Goal: Task Accomplishment & Management: Manage account settings

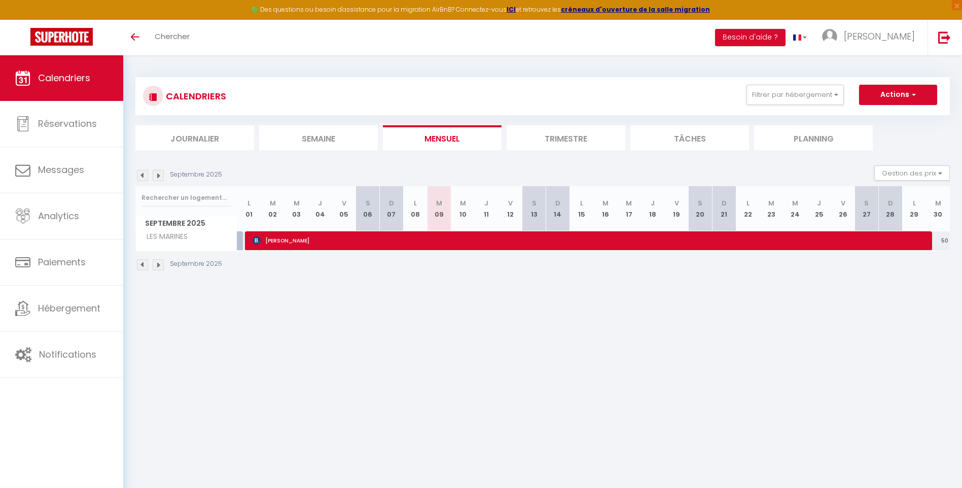
click at [143, 174] on img at bounding box center [142, 175] width 11 height 11
select select
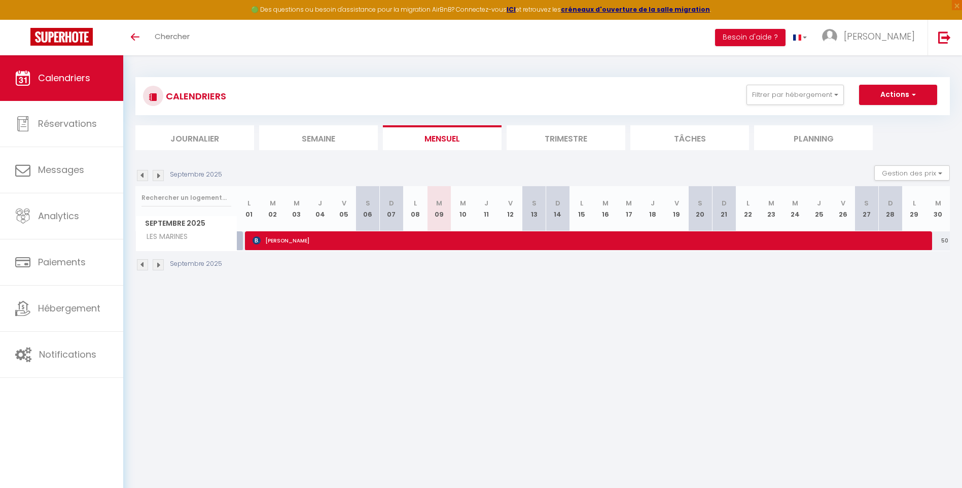
select select
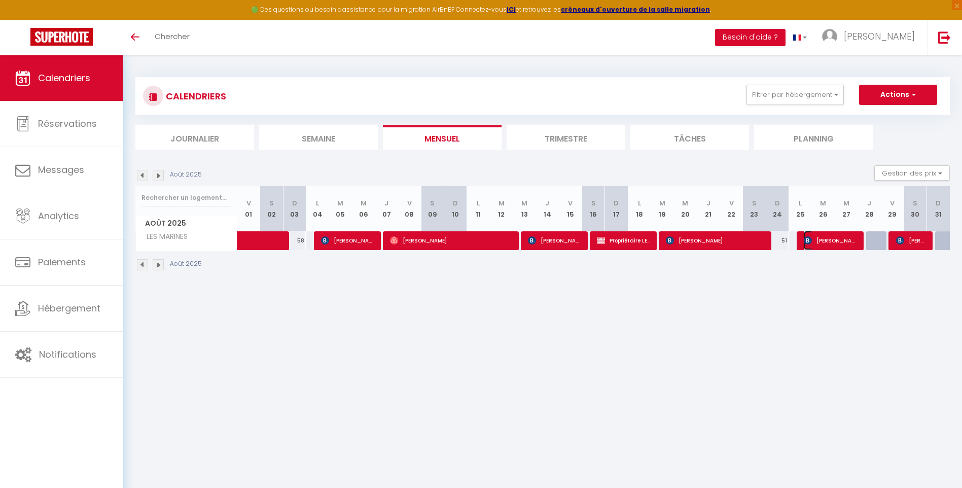
click at [836, 243] on span "[PERSON_NAME]" at bounding box center [830, 240] width 53 height 19
select select "OK"
select select "0"
select select "1"
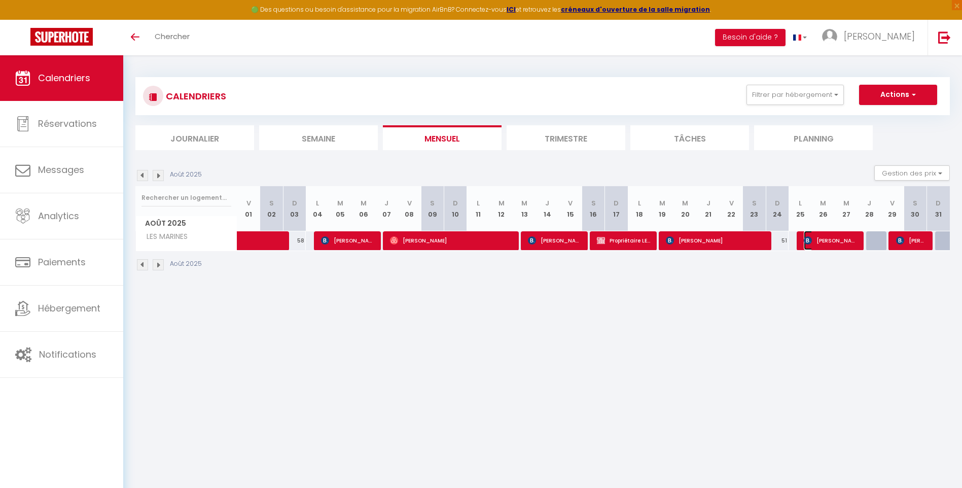
select select "1"
select select
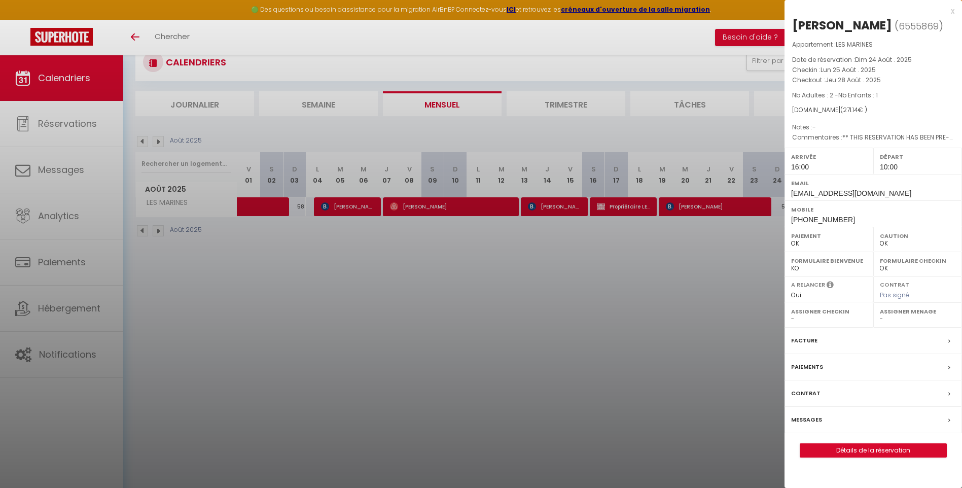
scroll to position [55, 0]
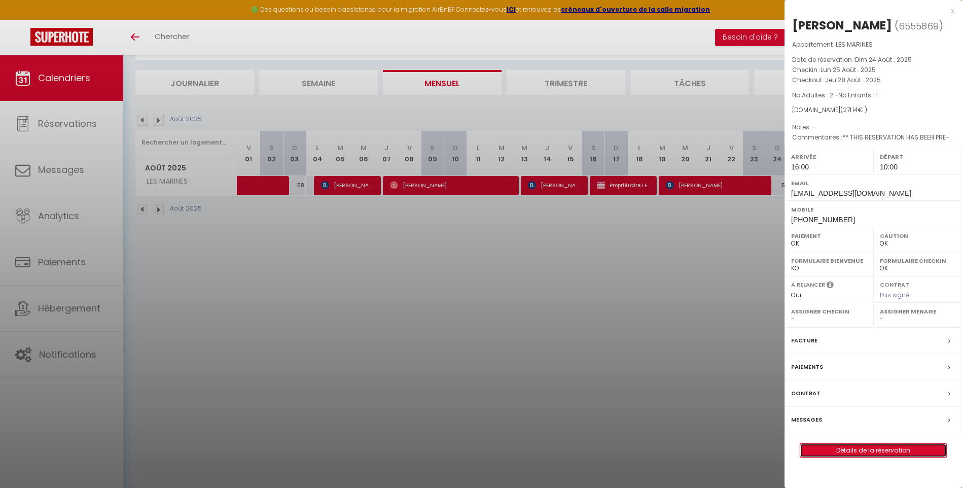
click at [861, 450] on link "Détails de la réservation" at bounding box center [873, 450] width 146 height 13
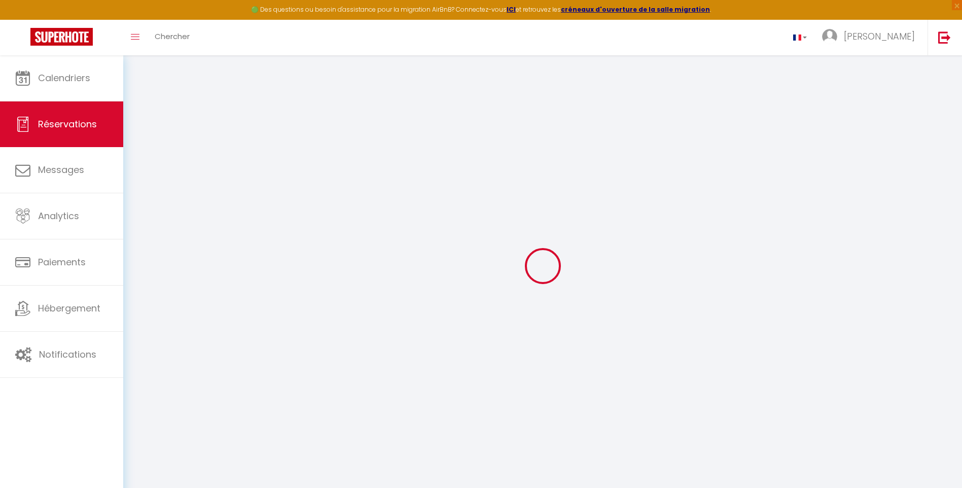
type input "[PERSON_NAME]"
type input "dufour"
type input "[EMAIL_ADDRESS][DOMAIN_NAME]"
type input "[PHONE_NUMBER]"
type input "0679482865"
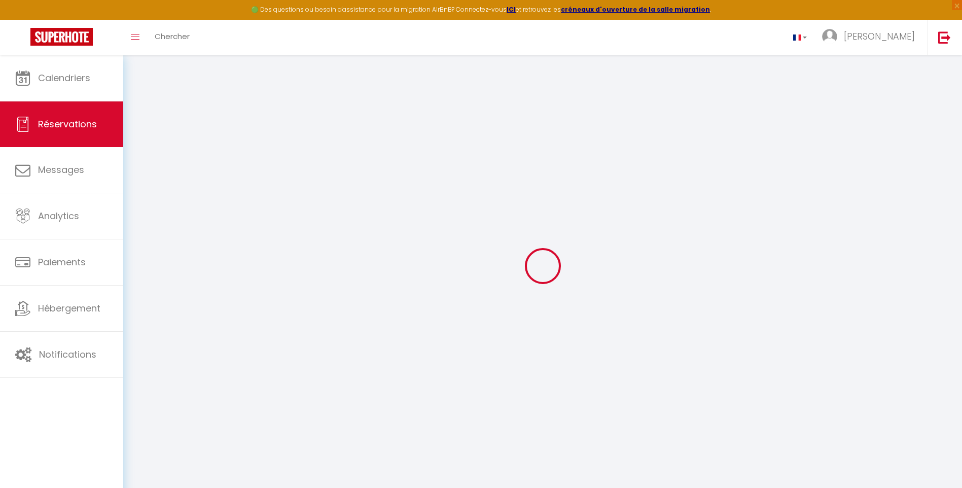
select select "FR"
type input "49"
type input "49.26"
type input "3.8"
select select "27818"
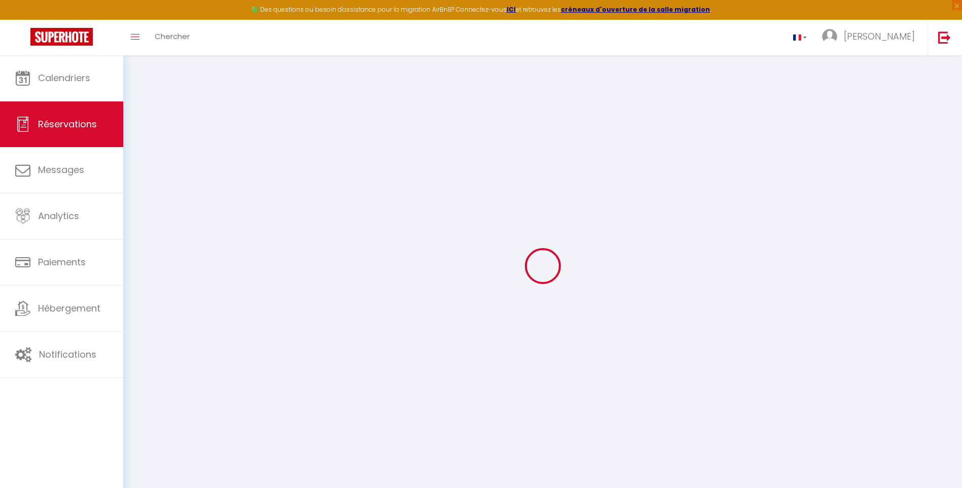
select select "1"
select select
type input "2"
type input "1"
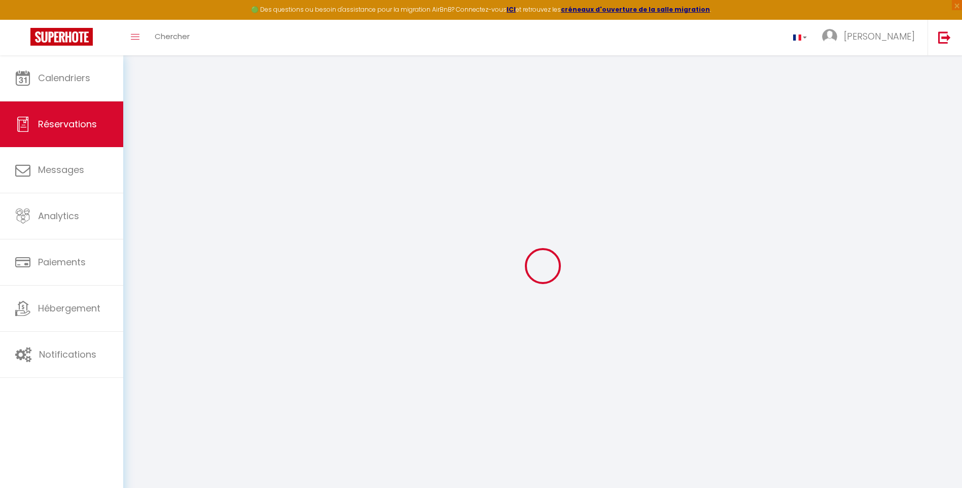
select select "12"
select select "15"
type input "165.24"
checkbox input "false"
select select "2"
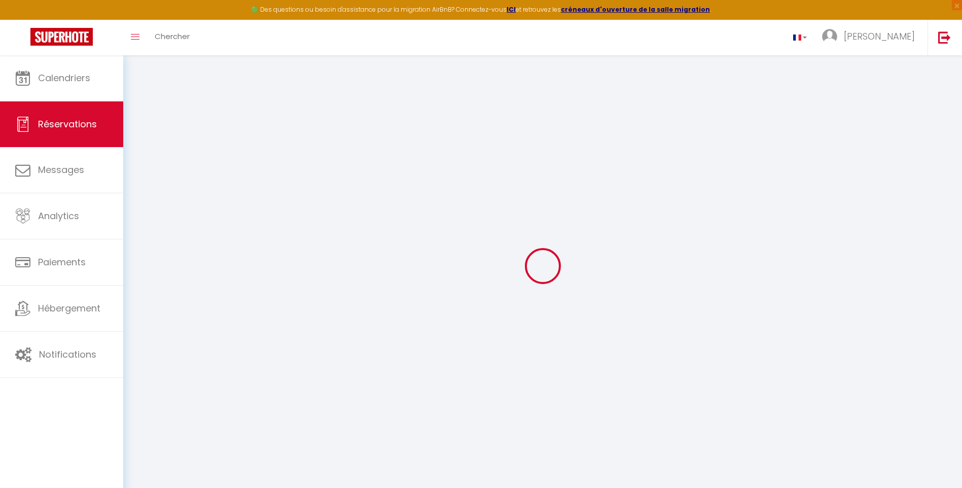
type input "78"
type input "0"
select select
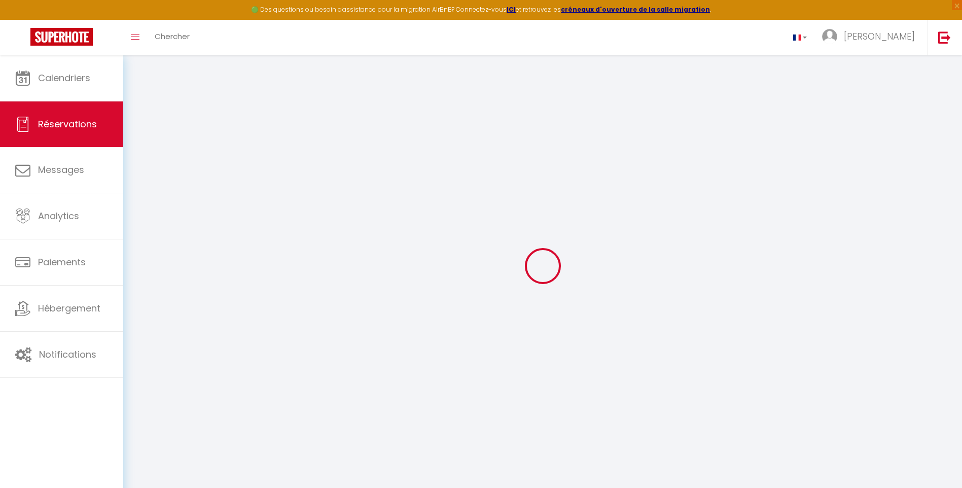
checkbox input "false"
select select
checkbox input "false"
select select
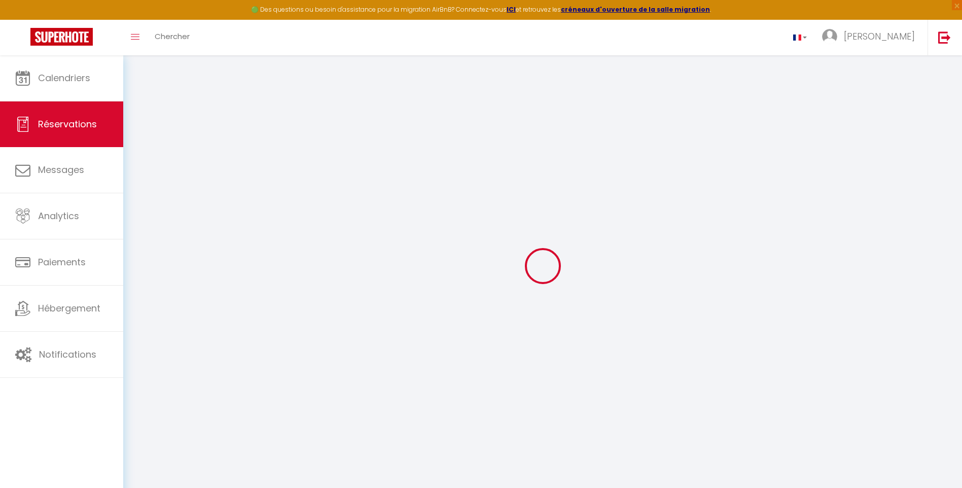
select select
checkbox input "false"
type textarea "** THIS RESERVATION HAS BEEN PRE-PAID ** BOOKING NOTE : Payment charge is EUR 3…"
type input "45"
type input "11.9"
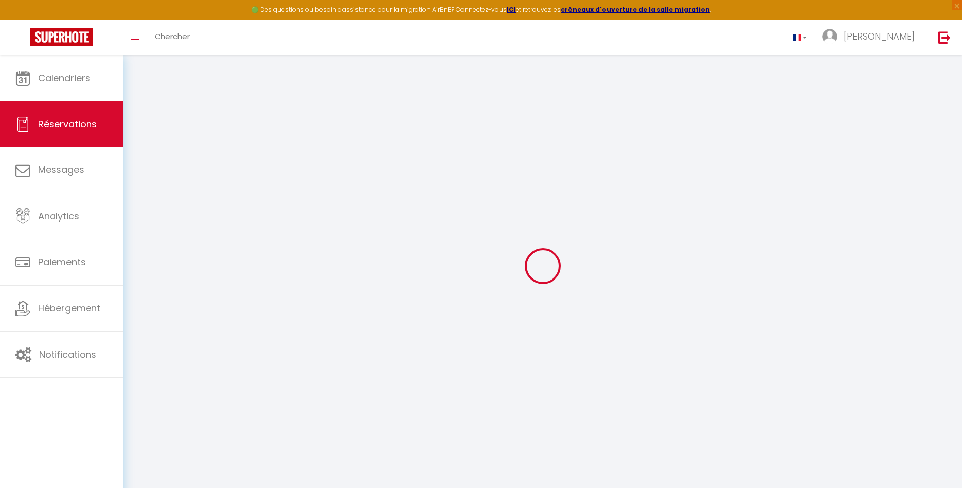
select select
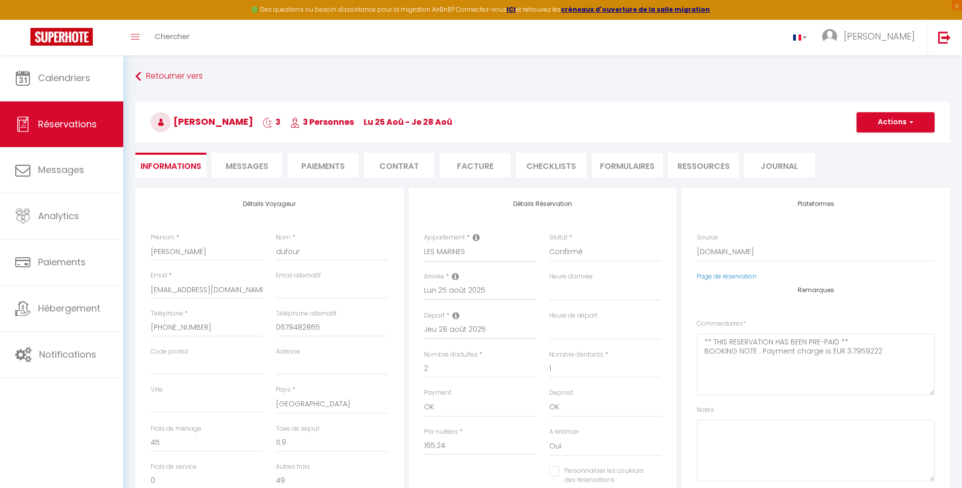
checkbox input "false"
select select "16:00"
select select "10:00"
checkbox input "false"
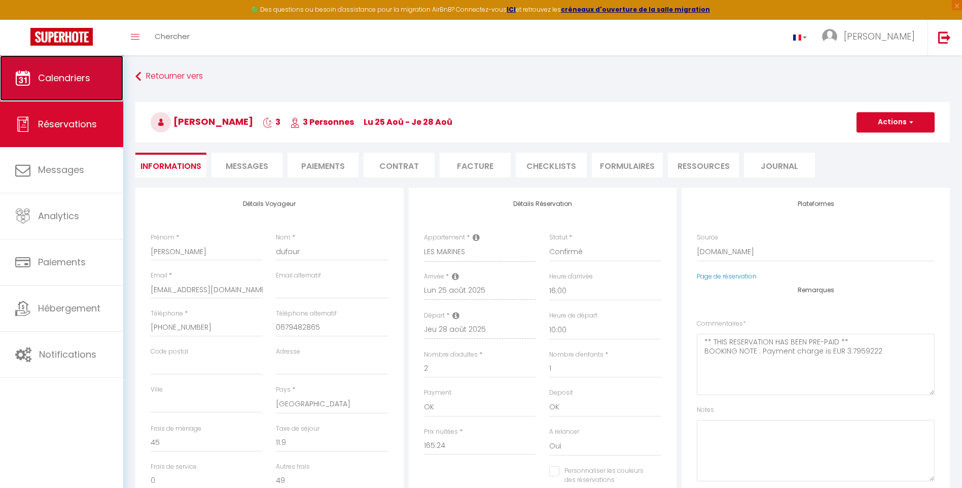
click at [67, 77] on span "Calendriers" at bounding box center [64, 77] width 52 height 13
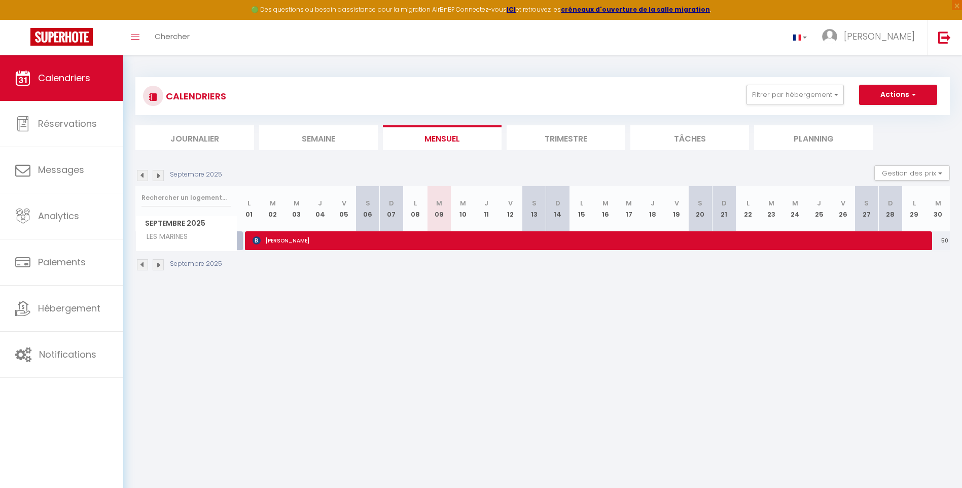
click at [139, 175] on img at bounding box center [142, 175] width 11 height 11
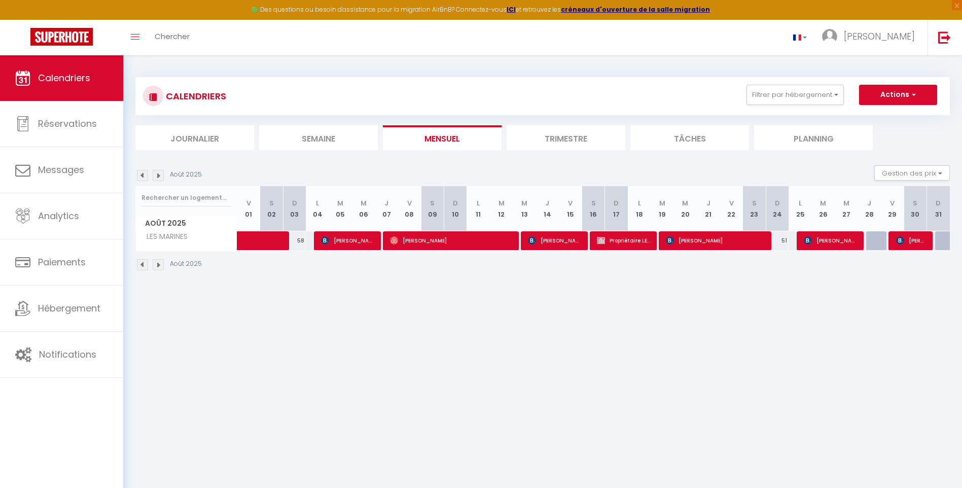
click at [157, 173] on img at bounding box center [158, 175] width 11 height 11
select select
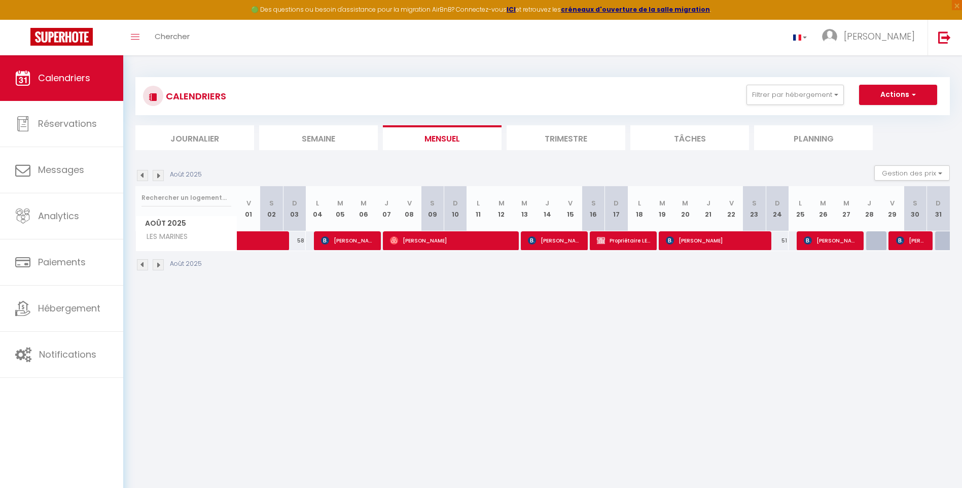
select select
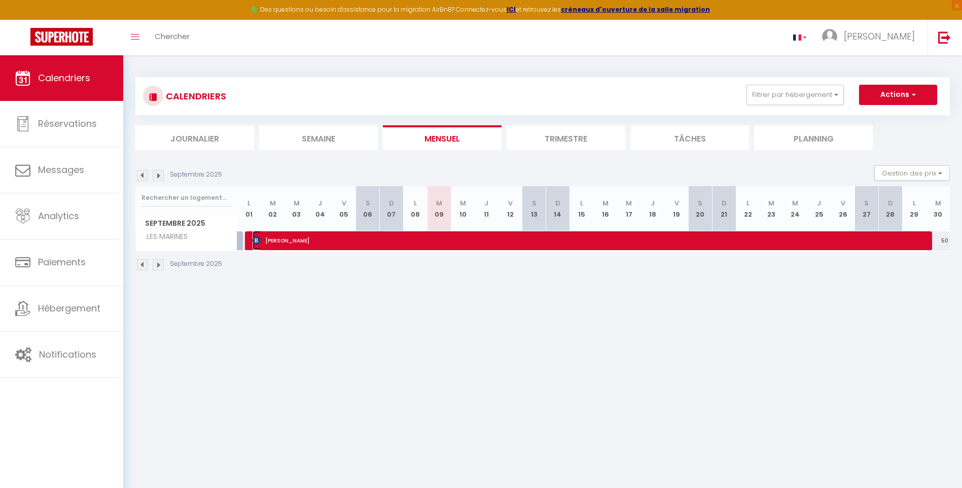
click at [795, 240] on span "[PERSON_NAME]" at bounding box center [590, 240] width 675 height 19
select select "OK"
select select "0"
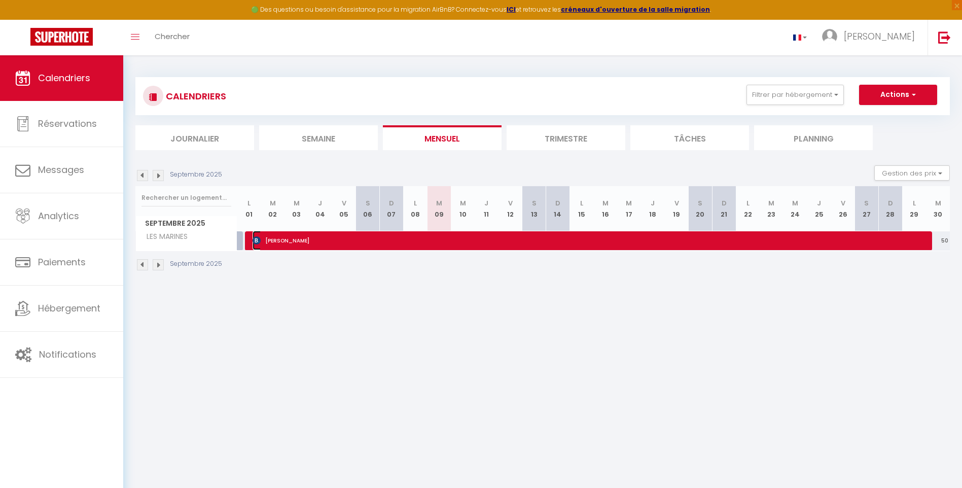
select select "1"
select select
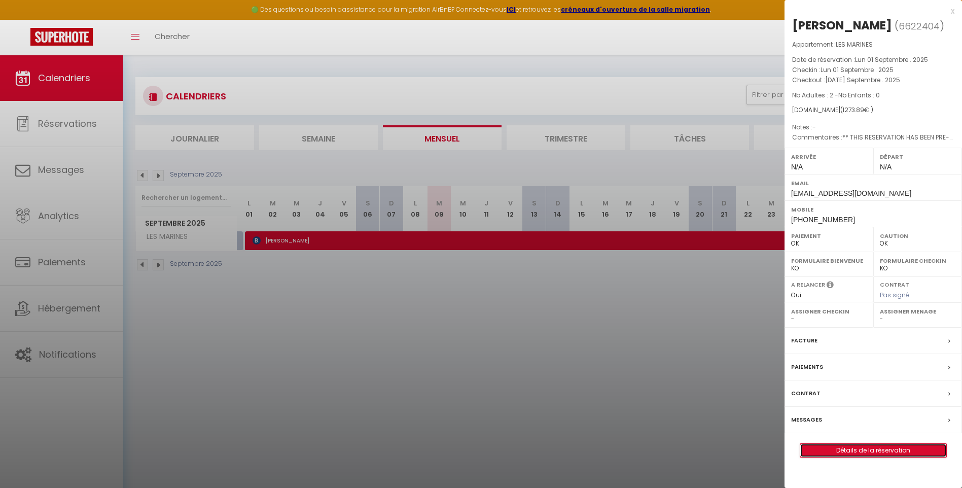
click at [868, 448] on link "Détails de la réservation" at bounding box center [873, 450] width 146 height 13
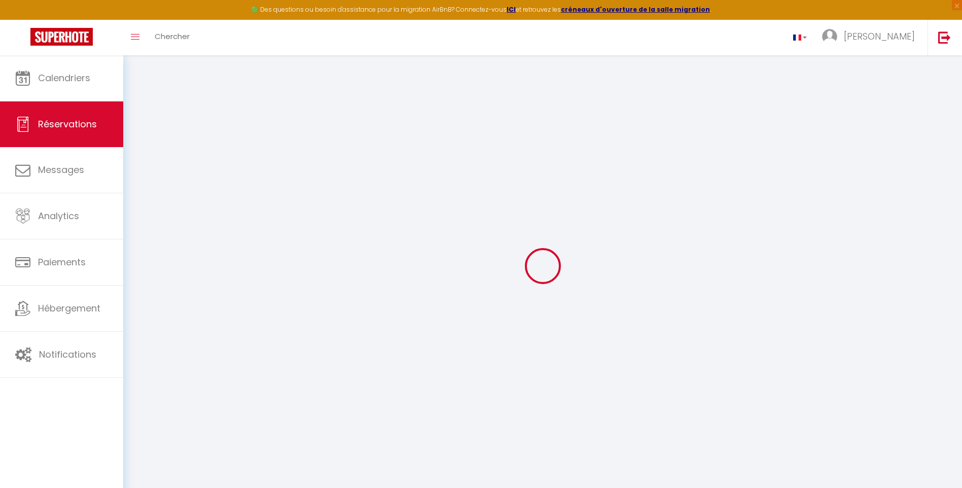
type input "Vakha"
type input "Kotiev"
type input "[EMAIL_ADDRESS][DOMAIN_NAME]"
type input "[PHONE_NUMBER]"
type input "."
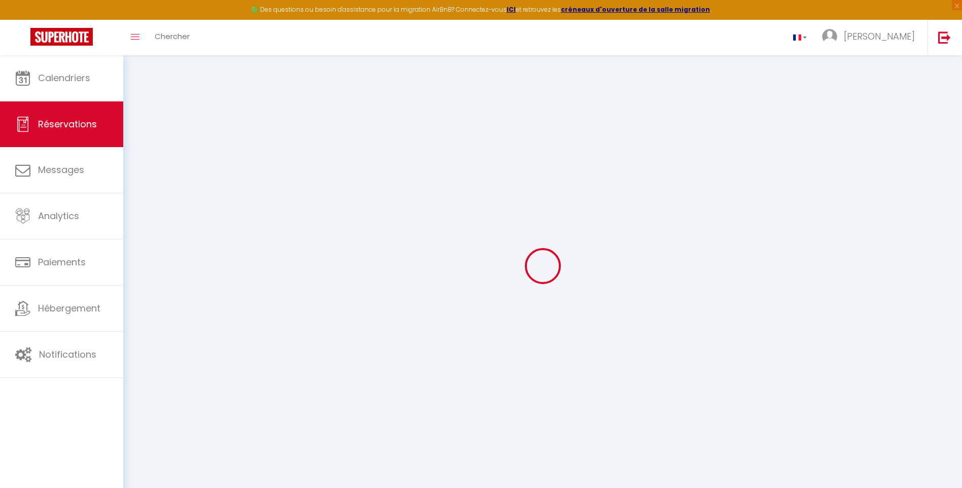
select select "FR"
type input "49"
type input "203.09"
type input "17.83"
select select "27818"
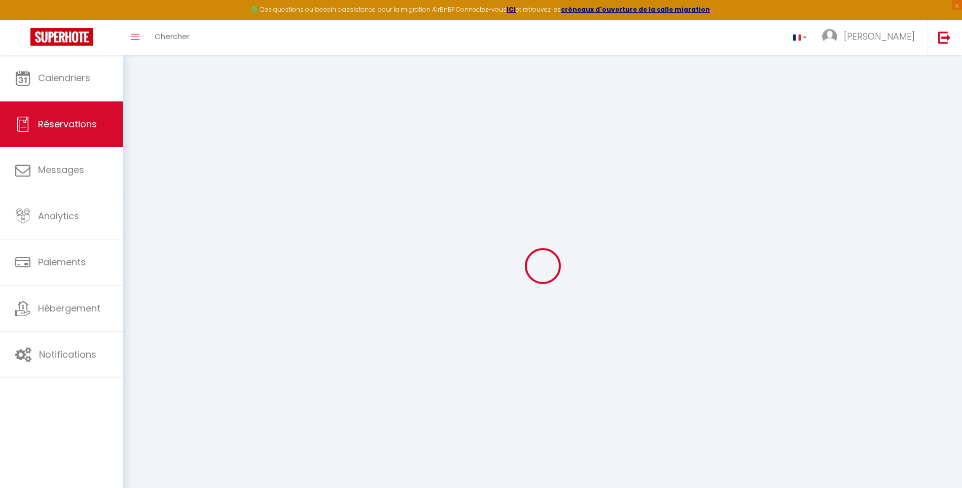
select select "1"
select select
type input "2"
select select "12"
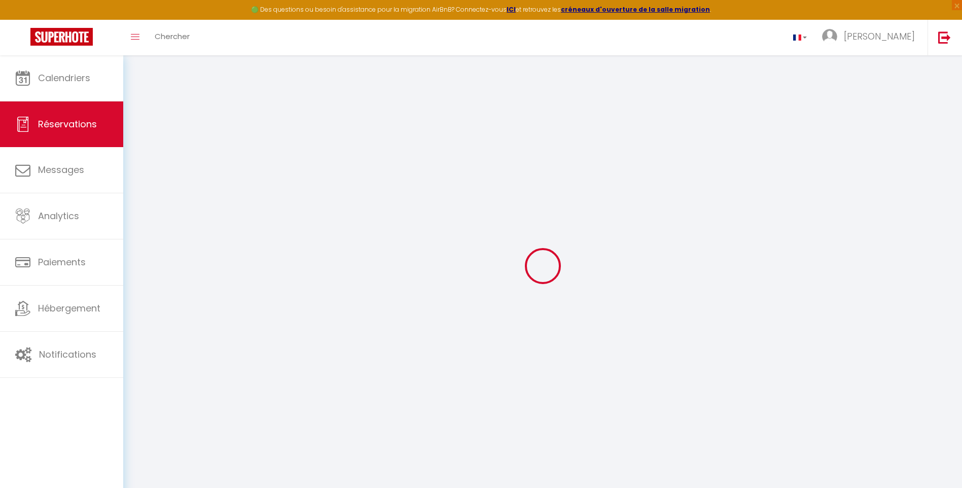
select select "15"
type input "1100.64"
checkbox input "false"
select select "2"
type input "78"
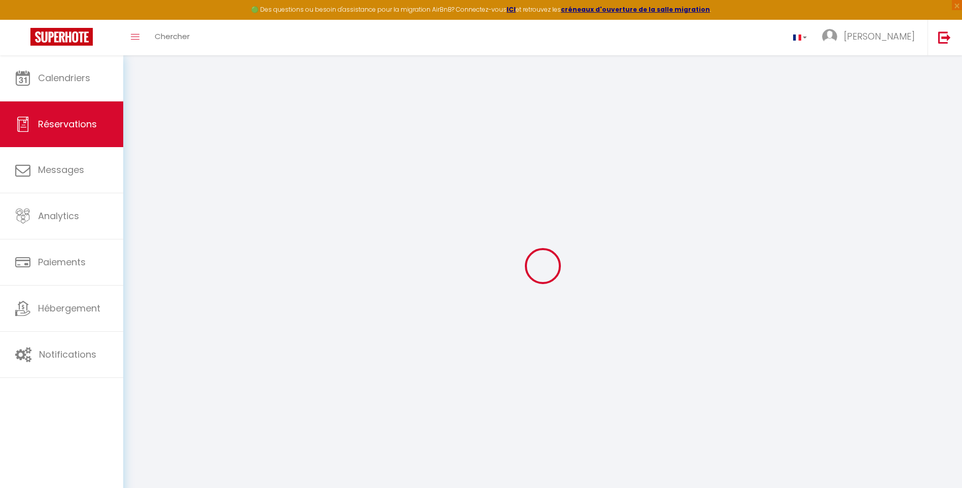
type input "0"
select select
checkbox input "false"
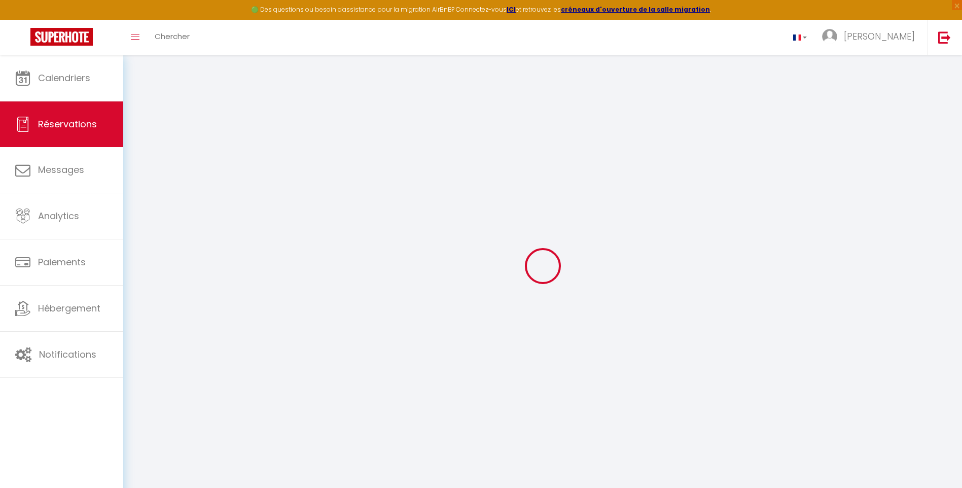
select select
checkbox input "false"
select select
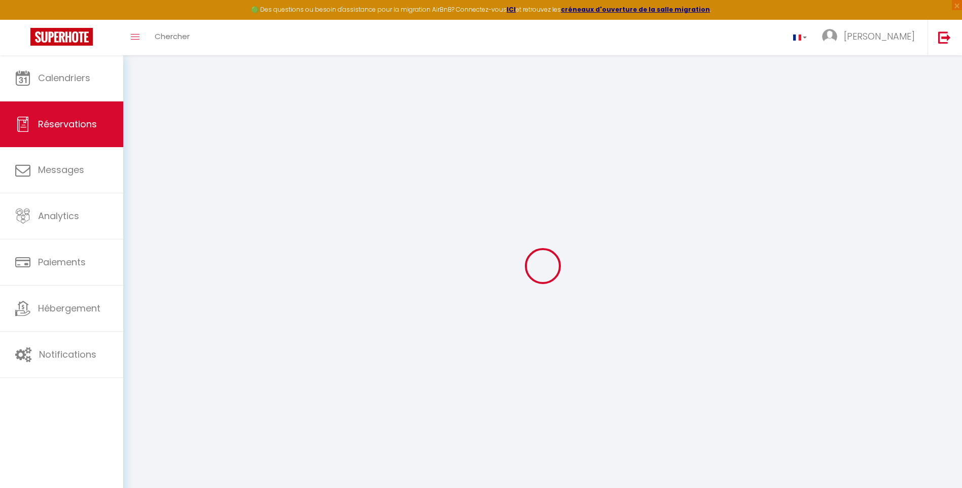
checkbox input "false"
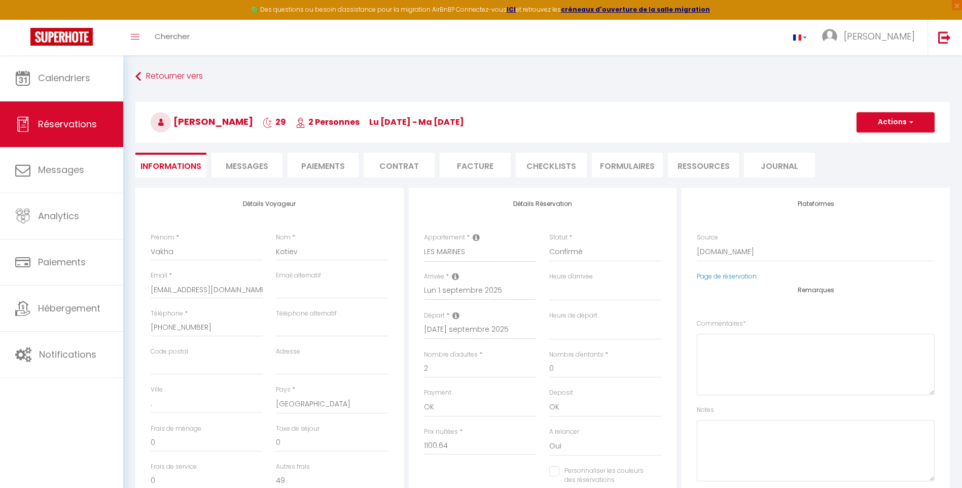
select select
checkbox input "false"
type textarea "** THIS RESERVATION HAS BEEN PRE-PAID ** BOOKING NOTE : Payment charge is EUR 1…"
type input "45"
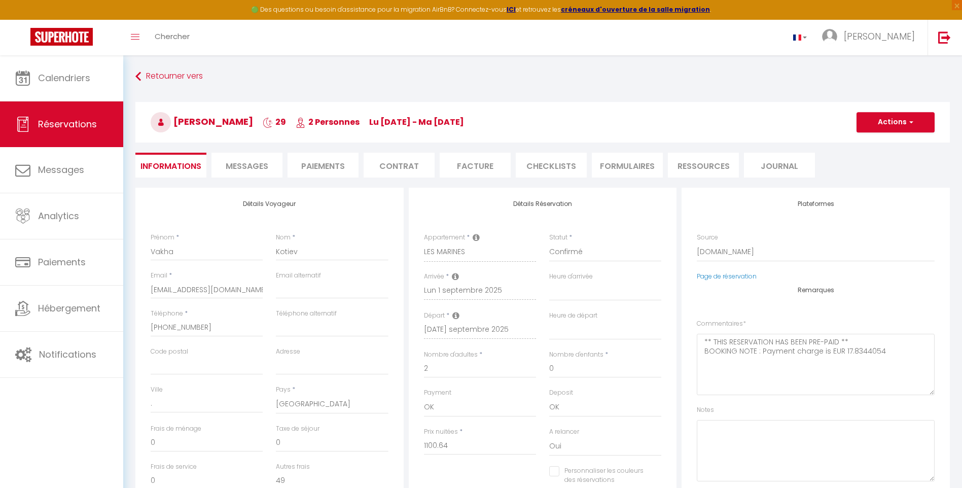
type input "79.25"
select select
checkbox input "false"
select select
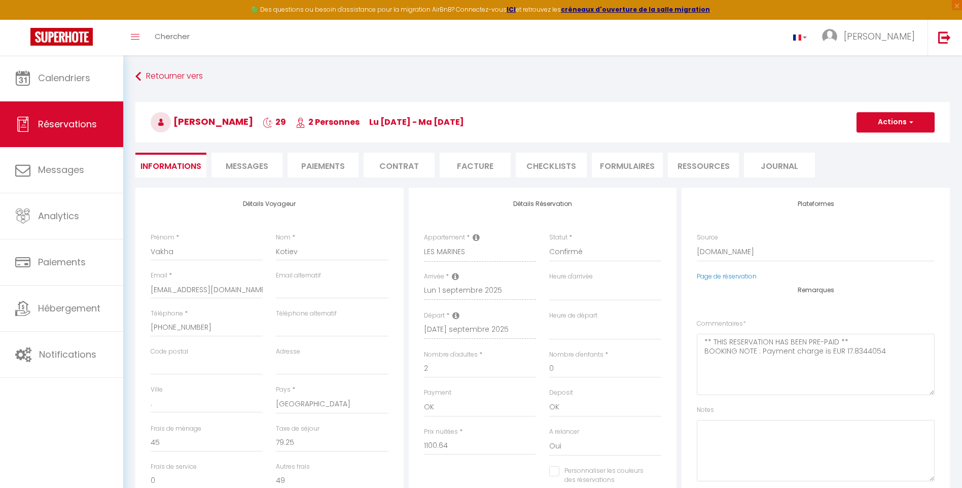
select select
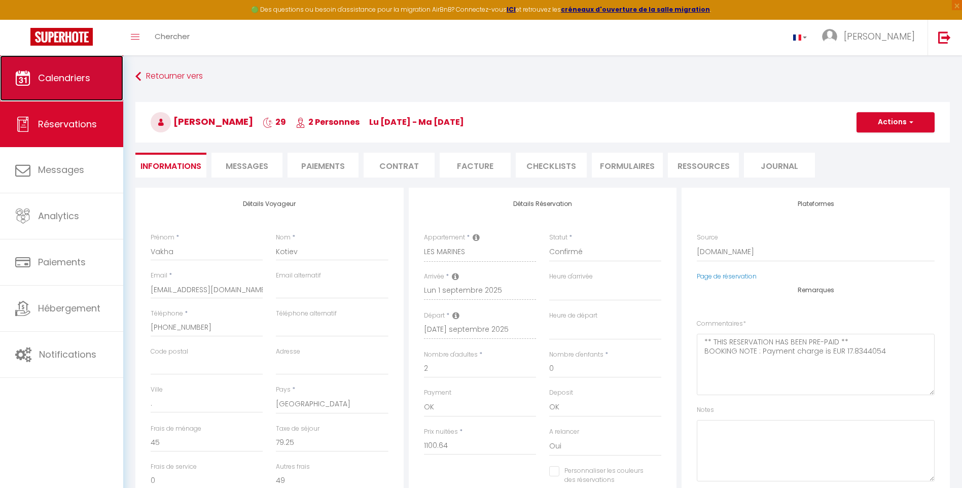
click at [88, 79] on span "Calendriers" at bounding box center [64, 77] width 52 height 13
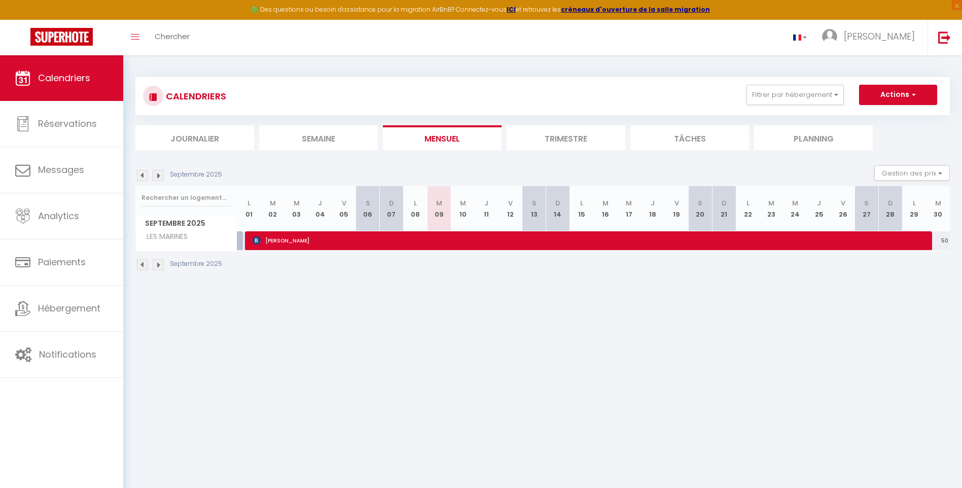
click at [159, 176] on img at bounding box center [158, 175] width 11 height 11
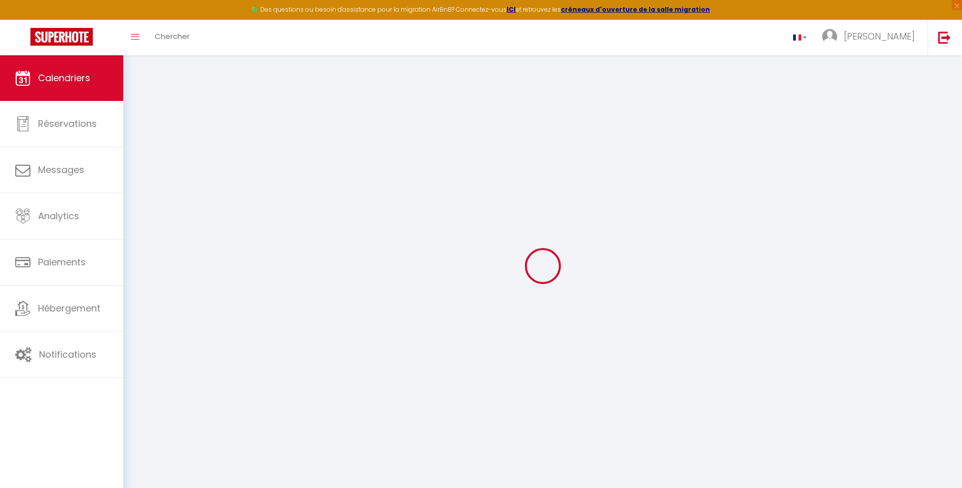
select select
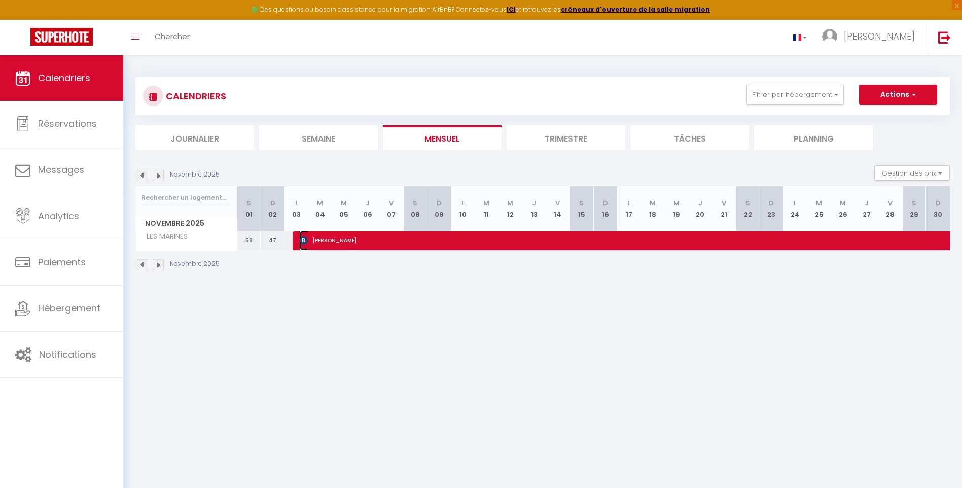
click at [700, 240] on span "[PERSON_NAME]" at bounding box center [638, 240] width 676 height 19
select select "OK"
select select "KO"
select select "0"
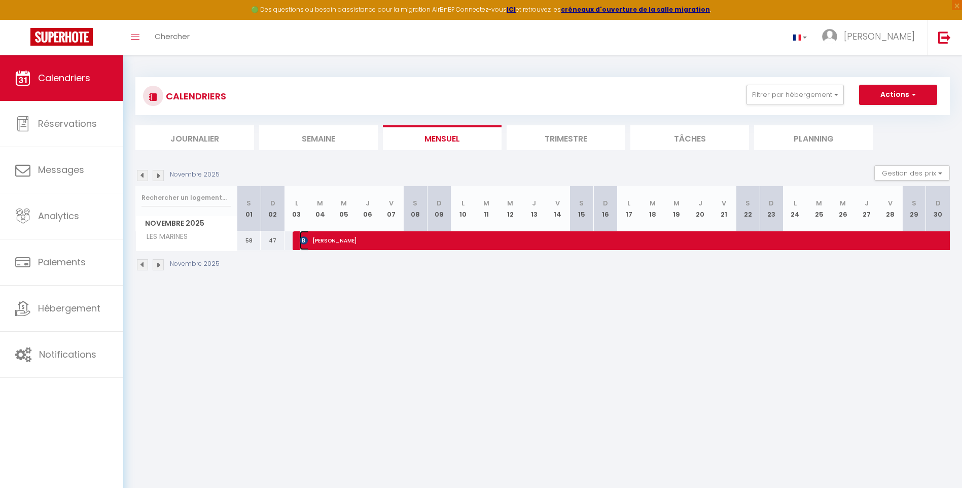
select select "1"
select select
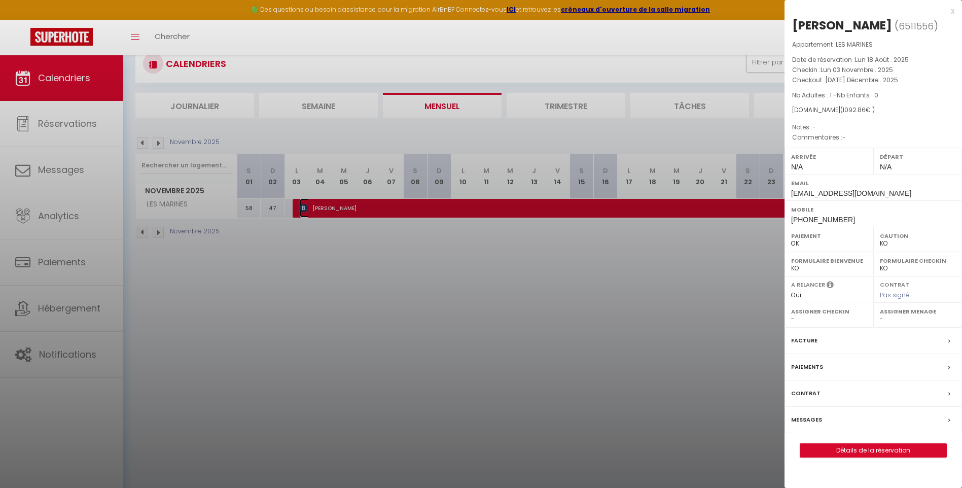
scroll to position [51, 0]
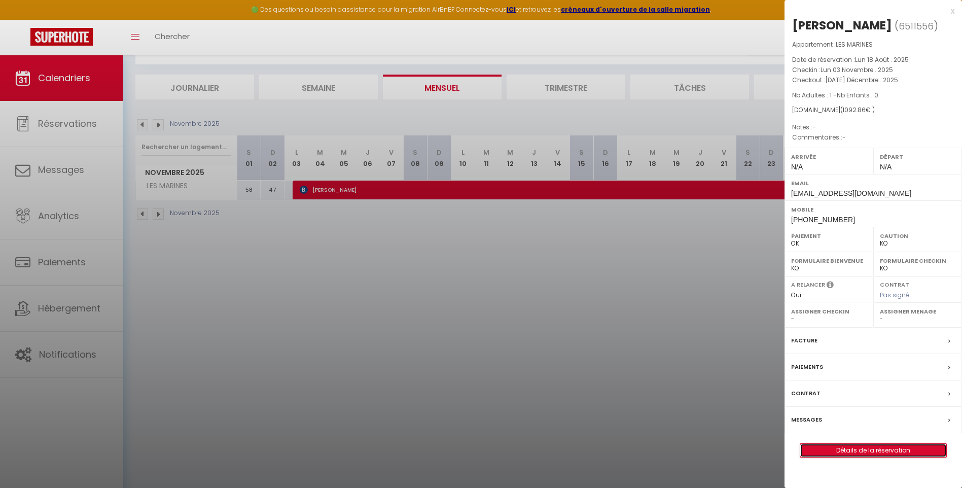
click at [849, 449] on link "Détails de la réservation" at bounding box center [873, 450] width 146 height 13
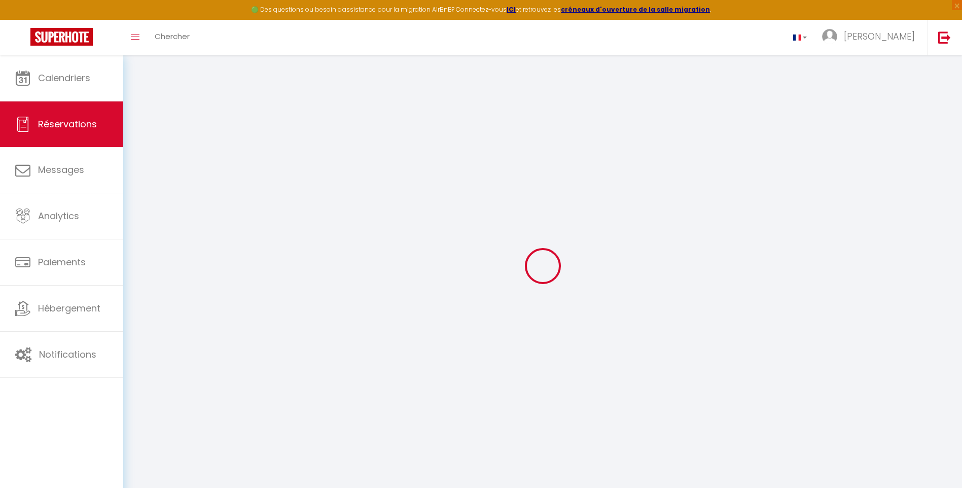
type input "[PERSON_NAME]"
type input "BOURGUET"
type input "[EMAIL_ADDRESS][DOMAIN_NAME]"
type input "[PHONE_NUMBER]"
select select "FR"
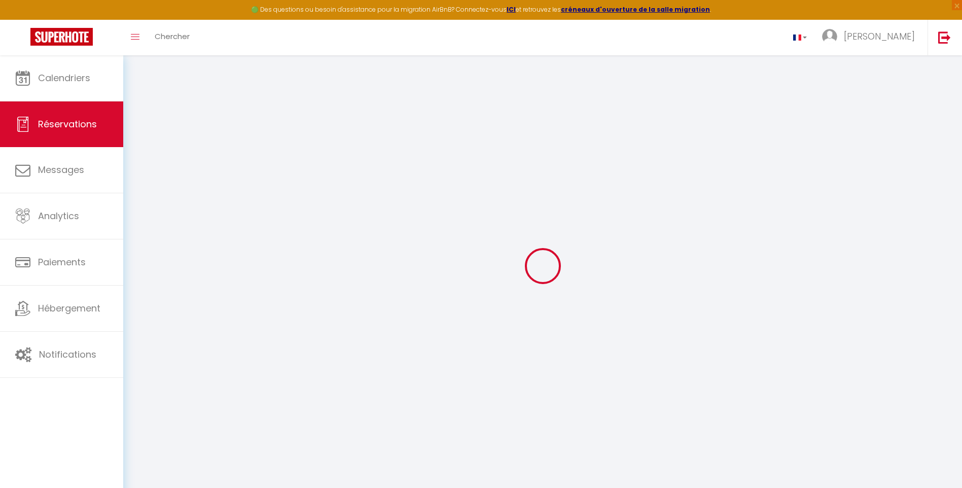
type input "49"
type input "174.38"
type input "15.3"
select select "27818"
select select "1"
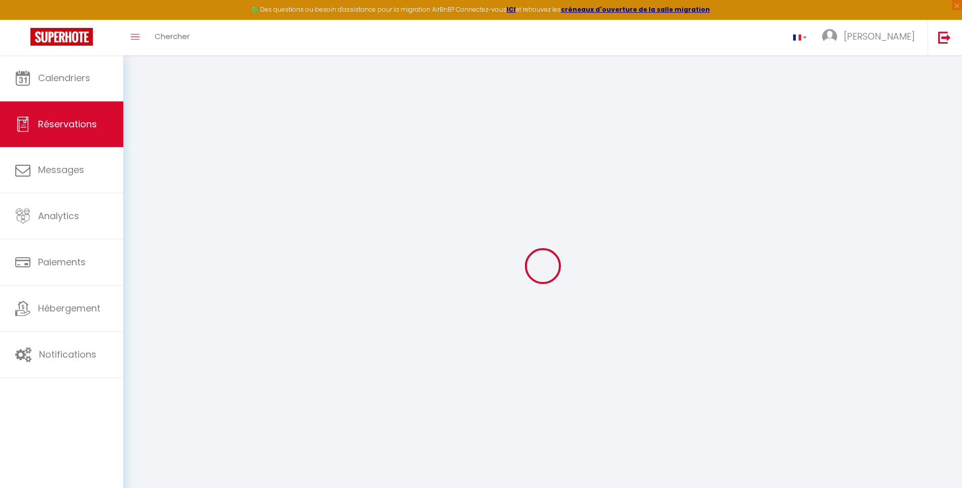
select select
type input "1"
select select "12"
select select
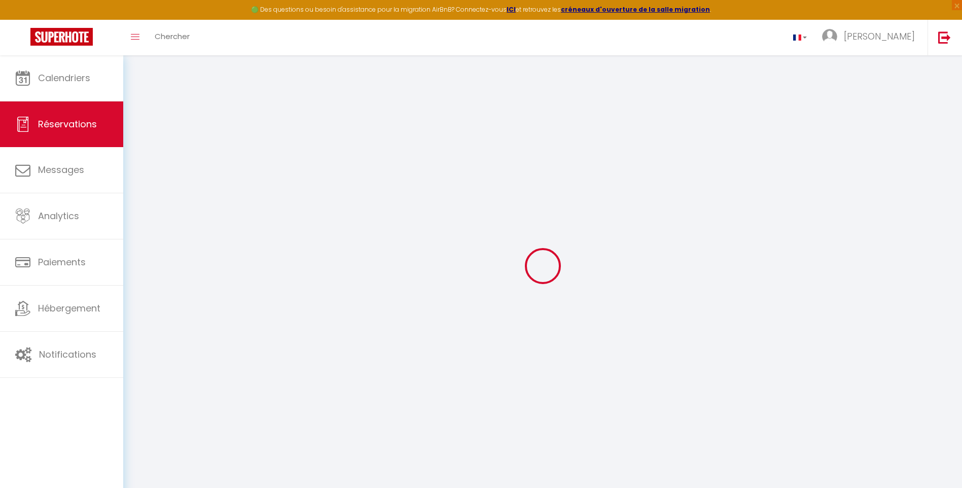
type input "931.77"
checkbox input "false"
select select "2"
type input "78"
type input "0"
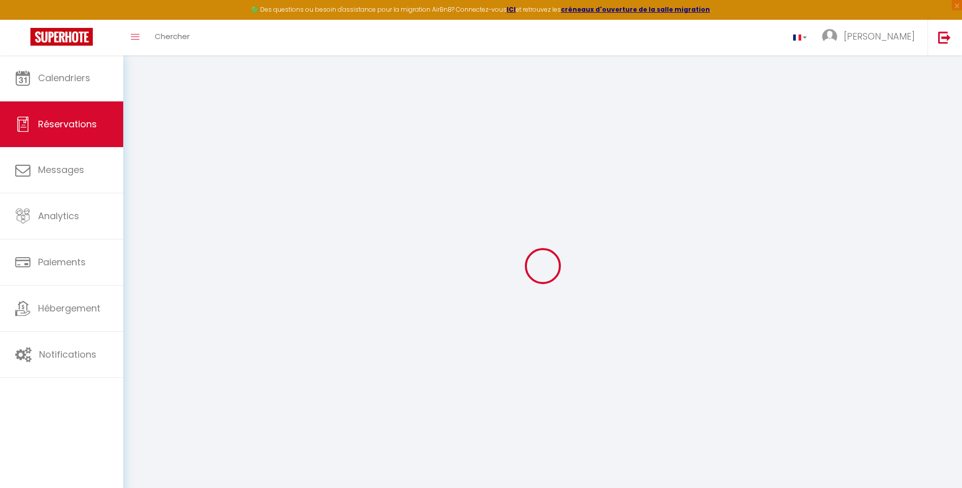
type input "0"
select select
select select "14"
checkbox input "false"
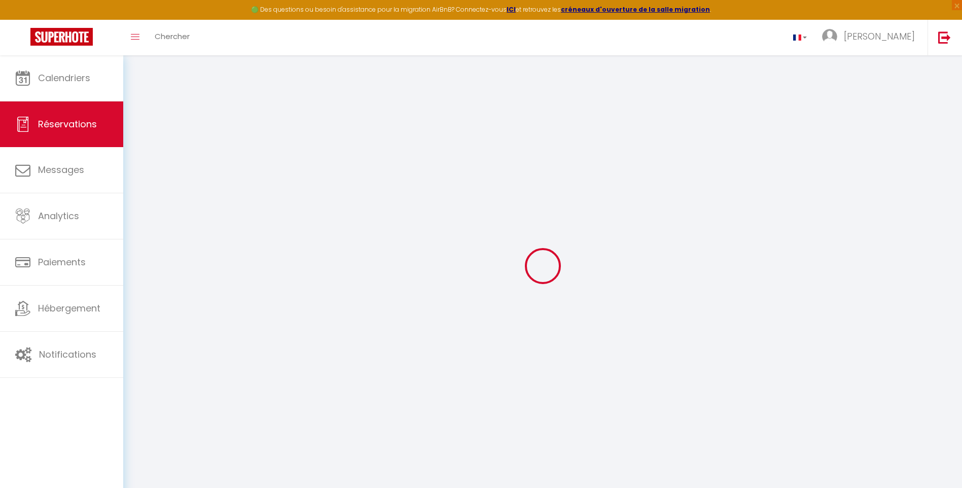
select select
checkbox input "false"
select select
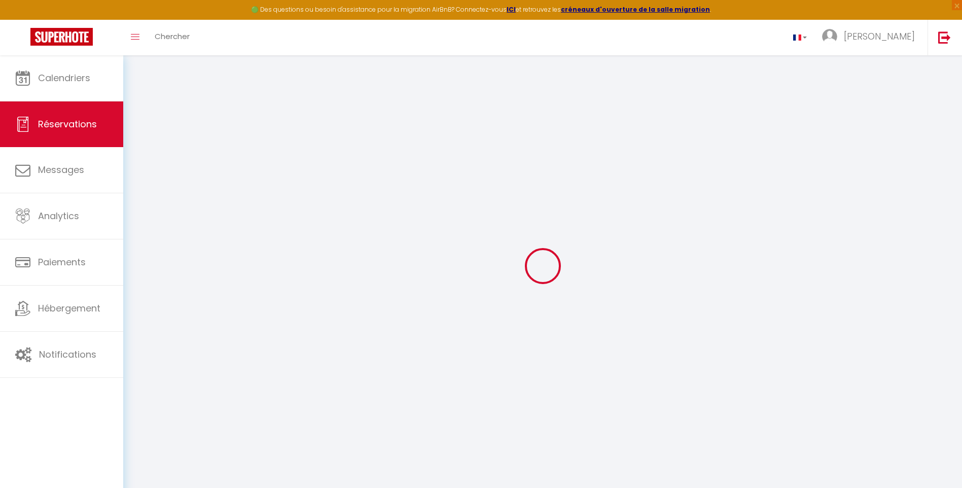
checkbox input "false"
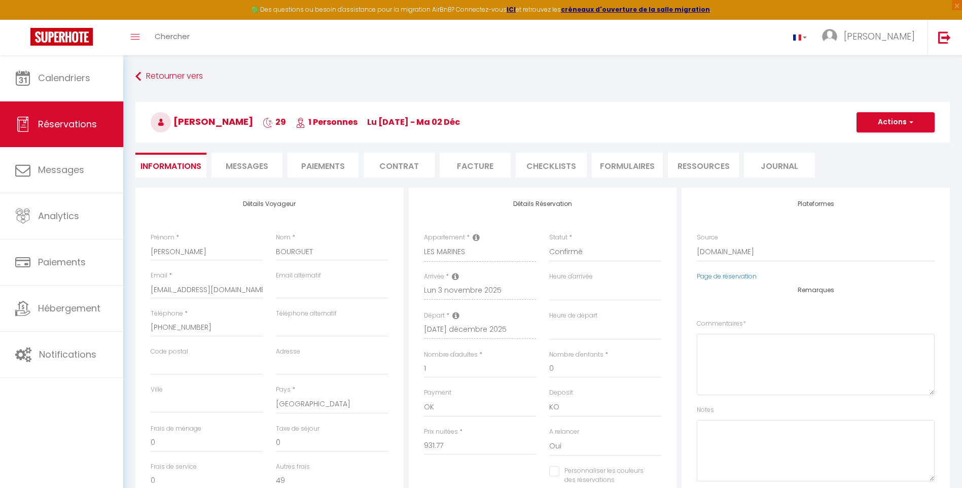
select select
checkbox input "false"
type input "45"
type input "67.09"
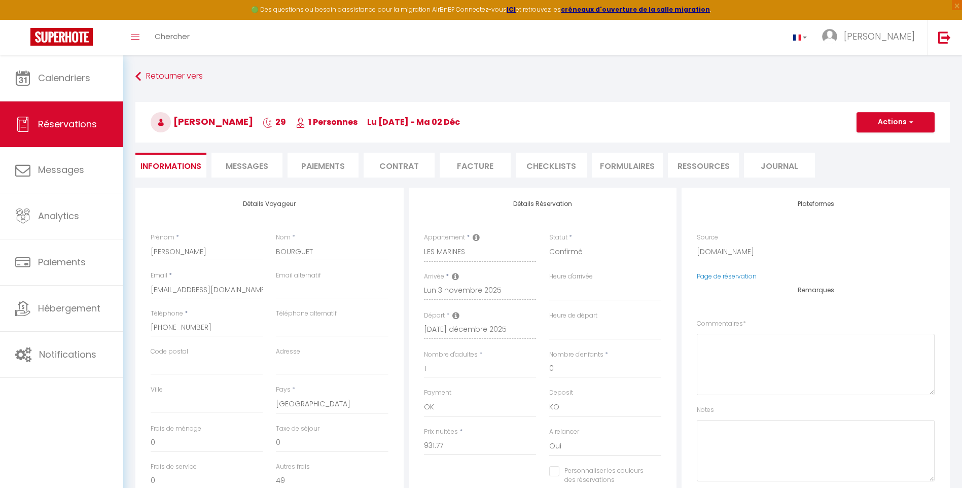
select select
checkbox input "false"
select select
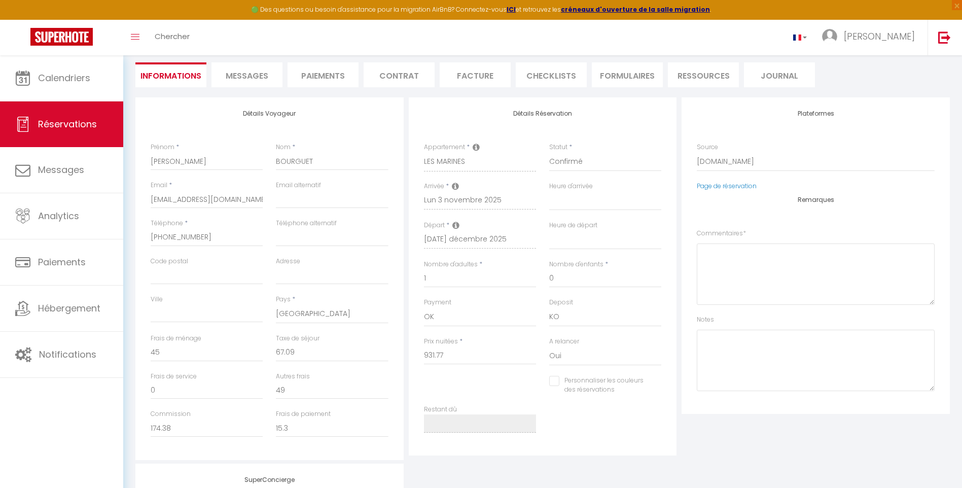
scroll to position [68, 0]
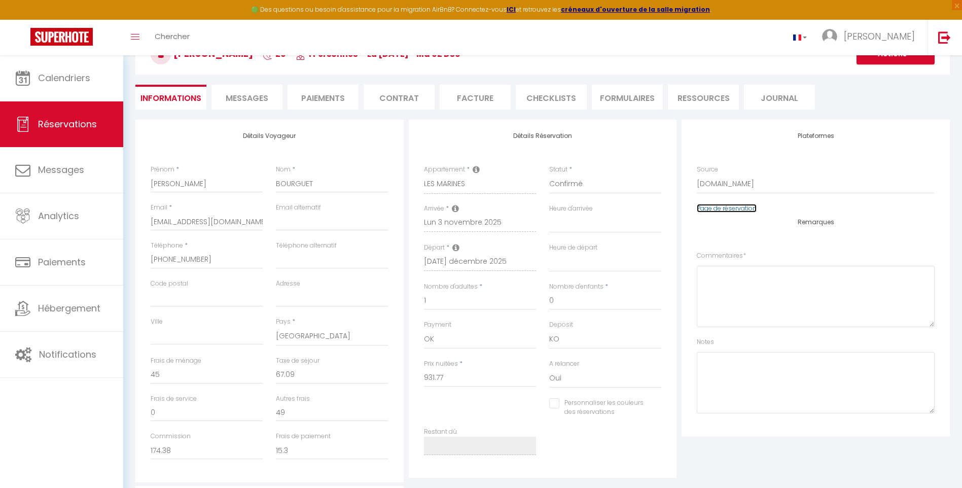
click at [715, 208] on link "Page de réservation" at bounding box center [727, 208] width 60 height 9
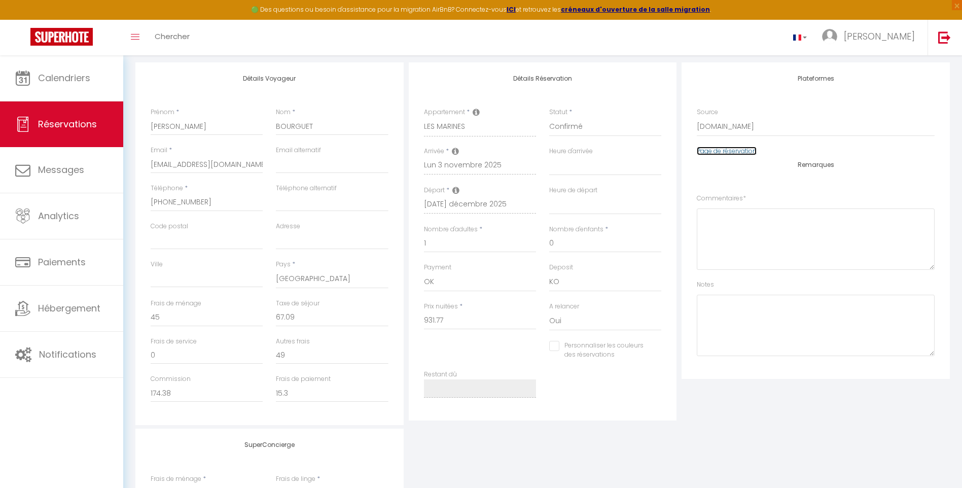
scroll to position [169, 0]
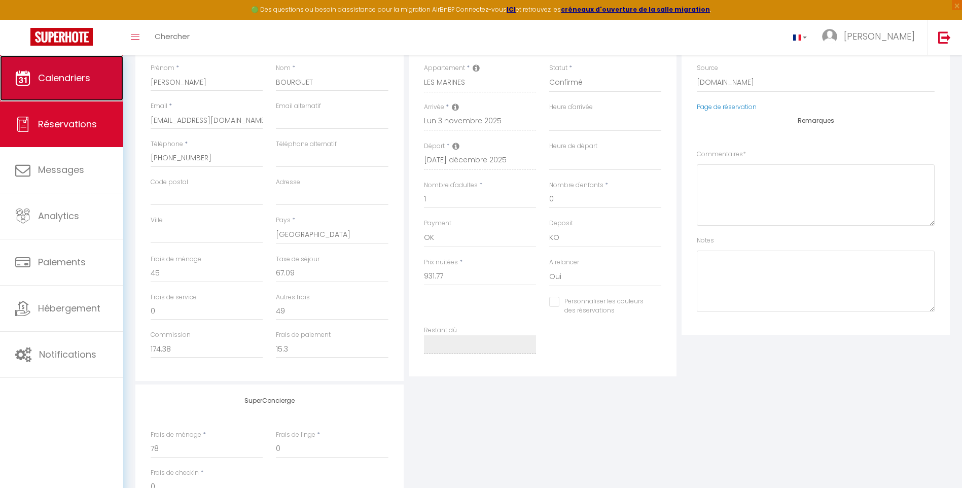
click at [77, 77] on span "Calendriers" at bounding box center [64, 77] width 52 height 13
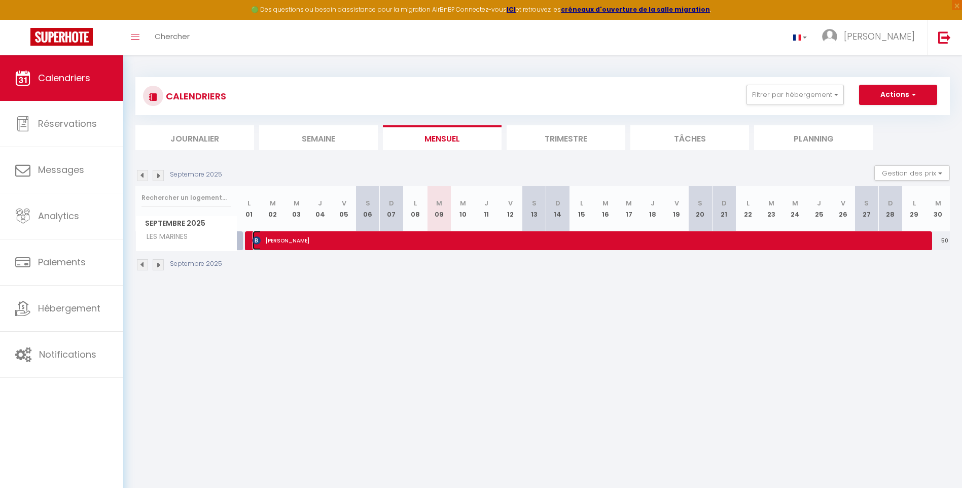
click at [502, 239] on span "[PERSON_NAME]" at bounding box center [590, 240] width 675 height 19
select select "OK"
select select "0"
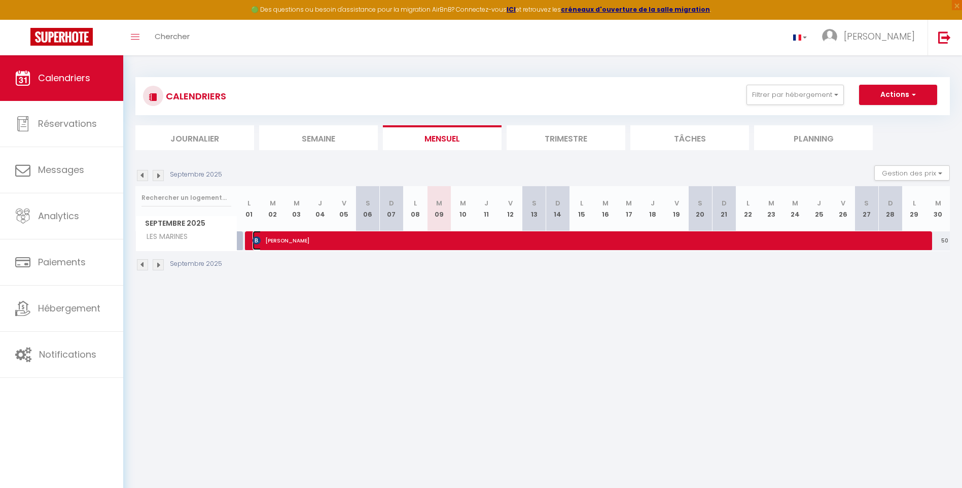
select select "1"
select select
